Goal: Information Seeking & Learning: Learn about a topic

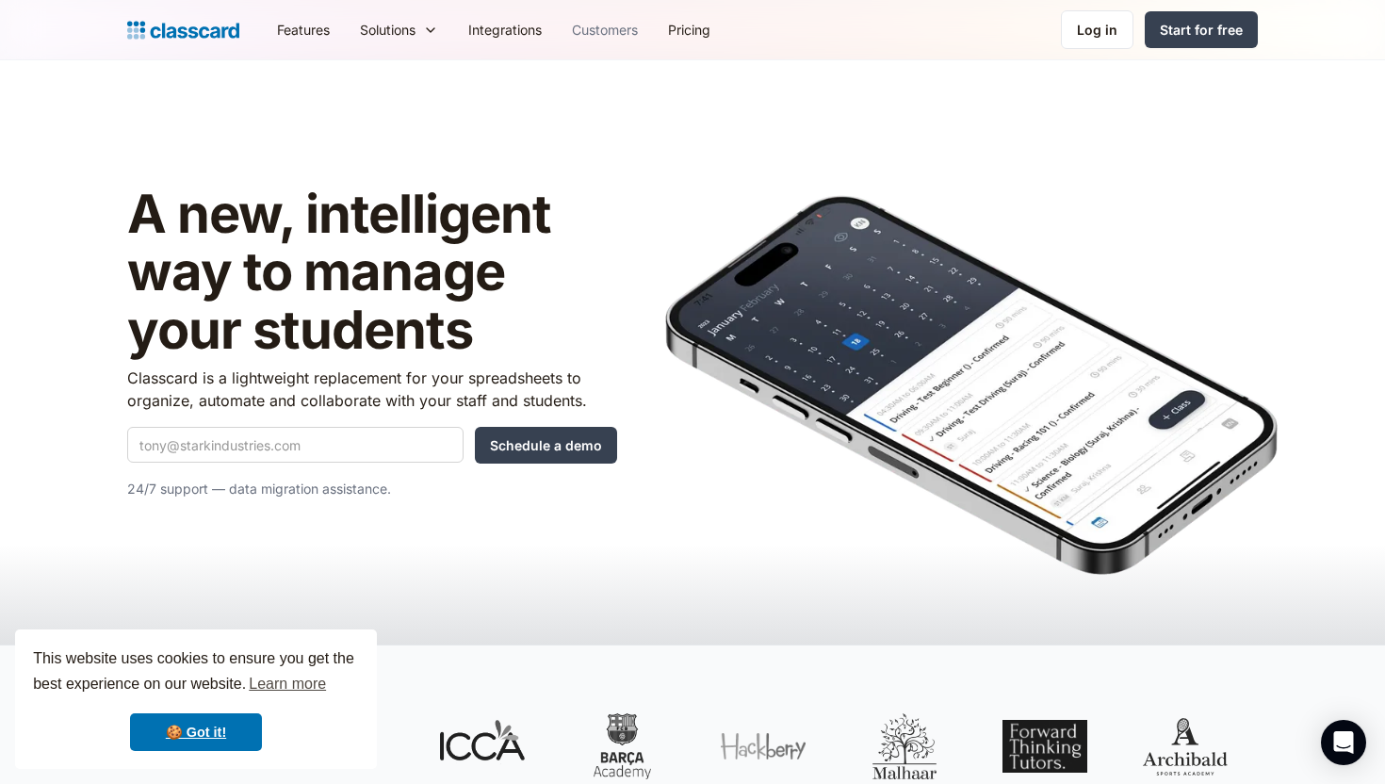
click at [623, 36] on link "Customers" at bounding box center [605, 29] width 96 height 42
